Goal: Communication & Community: Answer question/provide support

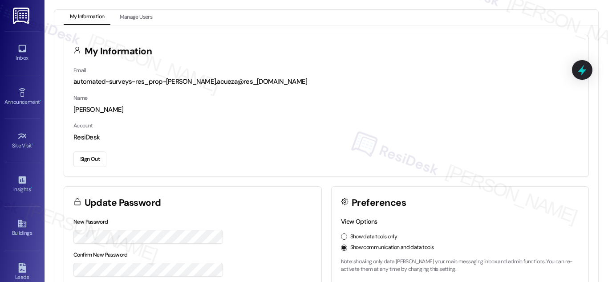
click at [14, 40] on div "Inbox Go to Inbox" at bounding box center [22, 53] width 36 height 44
click at [20, 49] on icon at bounding box center [22, 49] width 10 height 10
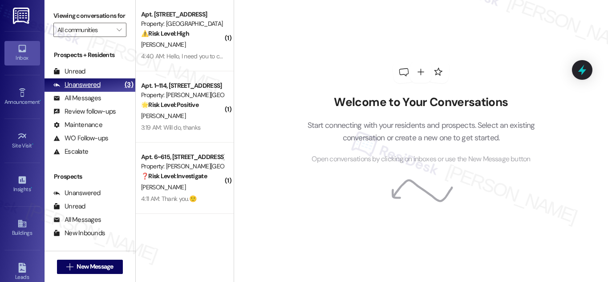
click at [91, 89] on div "Unanswered" at bounding box center [76, 84] width 47 height 9
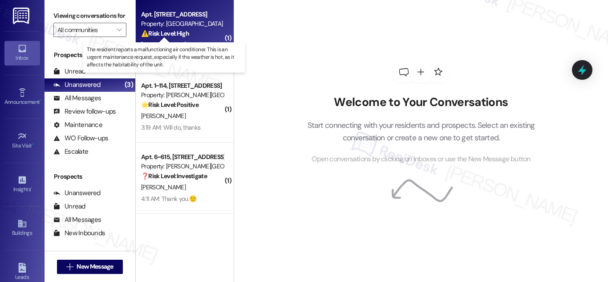
click at [183, 32] on strong "⚠️ Risk Level: High" at bounding box center [165, 33] width 48 height 8
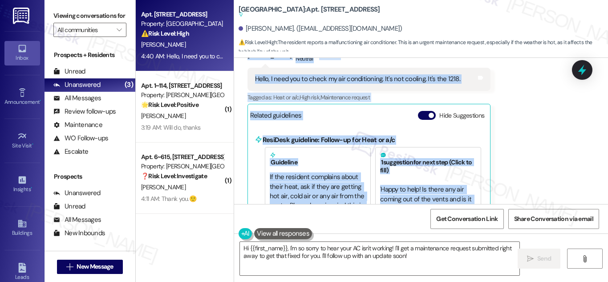
scroll to position [1607, 0]
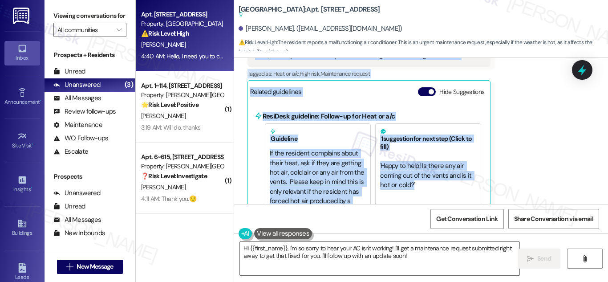
drag, startPoint x: 246, startPoint y: 102, endPoint x: 440, endPoint y: 201, distance: 217.8
click at [440, 201] on div "Received via SMS Miguel Portillo Neutral 4:40 AM Hello, I need you to check my …" at bounding box center [369, 119] width 256 height 206
copy div "Miguel Portillo Neutral 4:40 AM Hello, I need you to check my air conditioning.…"
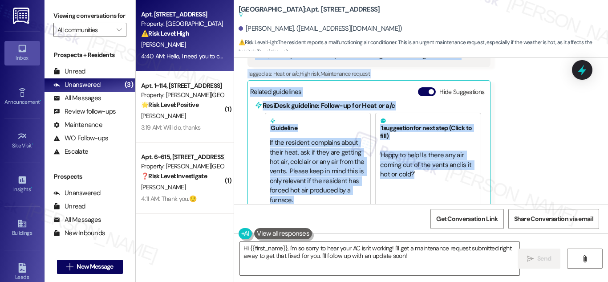
scroll to position [20, 0]
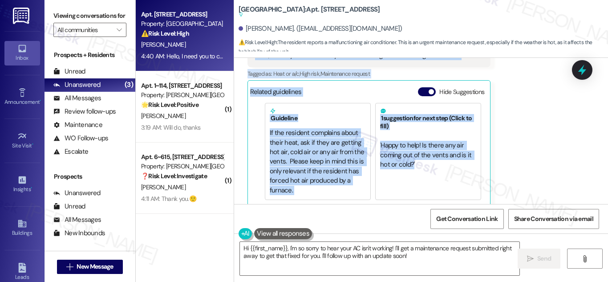
click at [458, 165] on div "1 suggestion for next step (Click to fill) ' Happy to help! Is there any air co…" at bounding box center [428, 151] width 106 height 97
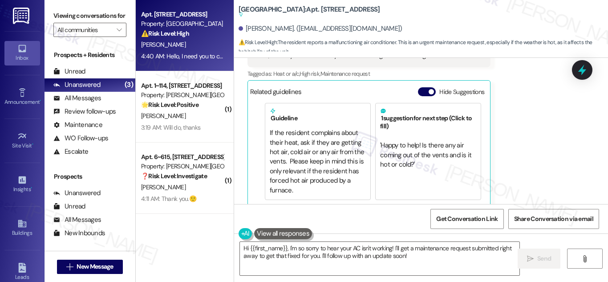
click at [414, 108] on h5 "1 suggestion for next step (Click to fill)" at bounding box center [428, 119] width 96 height 22
click at [409, 141] on span "' Happy to help! Is there any air coming out of the vents and is it hot or cold…" at bounding box center [426, 155] width 93 height 28
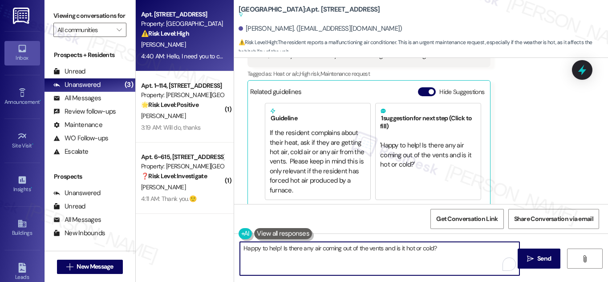
click at [459, 246] on textarea "Happy to help! Is there any air coming out of the vents and is it hot or cold?" at bounding box center [379, 258] width 279 height 33
paste textarea "i Miguel, happy to help! Is there any air coming out of the vents right now—and…"
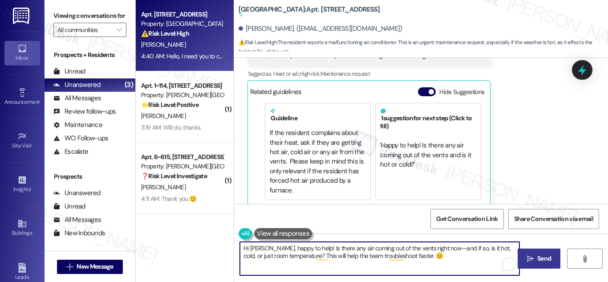
type textarea "Hi [PERSON_NAME], happy to help! Is there any air coming out of the vents right…"
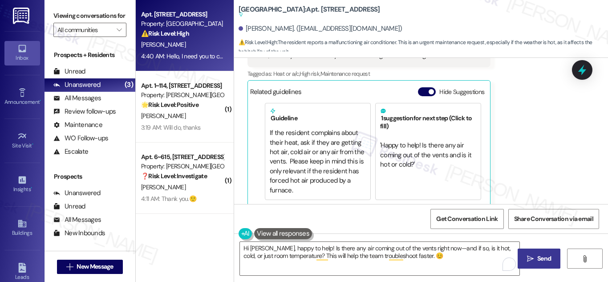
click at [537, 261] on span "Send" at bounding box center [544, 258] width 14 height 9
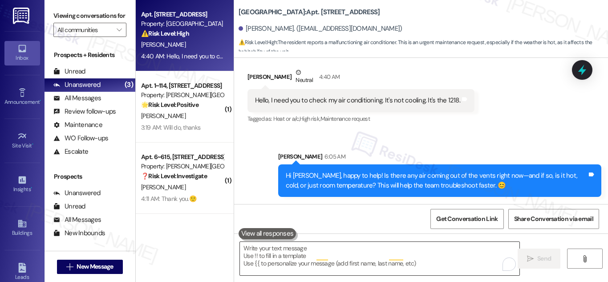
scroll to position [1542, 0]
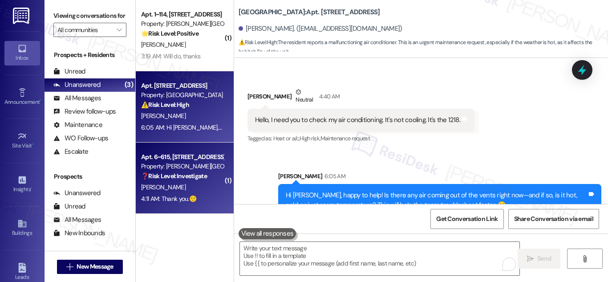
click at [154, 163] on div "Property: Alderman Park Apartments" at bounding box center [182, 165] width 82 height 9
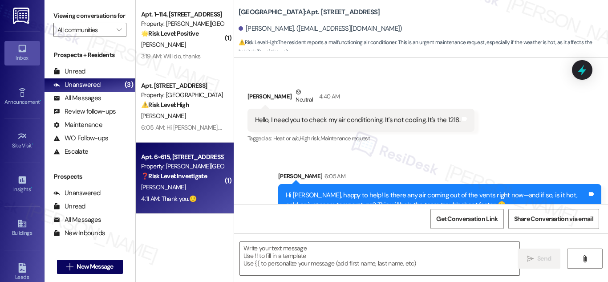
type textarea "Fetching suggested responses. Please feel free to read through the conversation…"
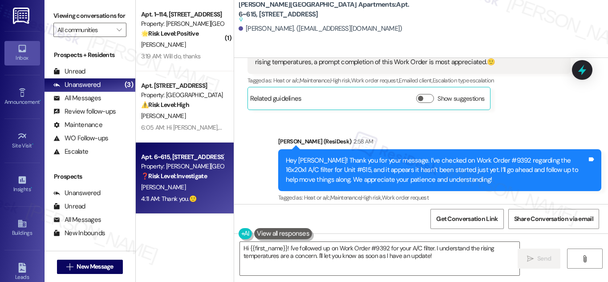
scroll to position [19793, 0]
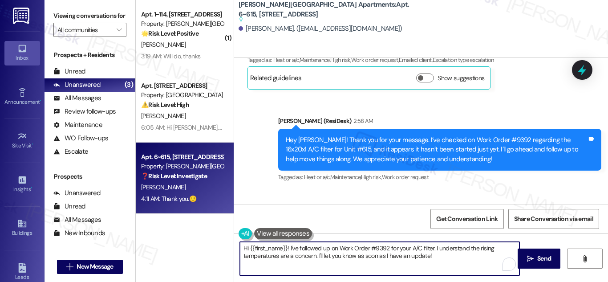
click at [377, 250] on textarea "Hi {{first_name}}! I've followed up on Work Order #9392 for your A/C filter. I …" at bounding box center [379, 258] width 279 height 33
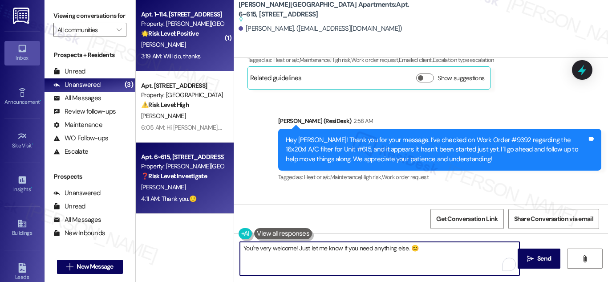
type textarea "You're very welcome! Just let me know if you need anything else. 😊"
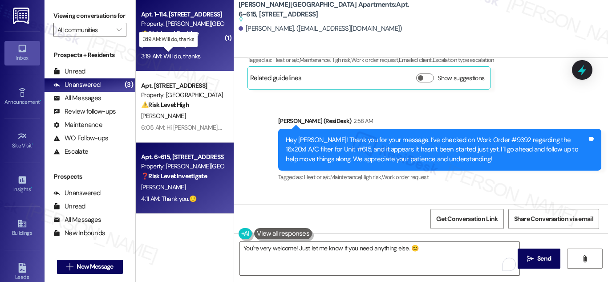
click at [183, 58] on div "3:19 AM: Will do, thanks 3:19 AM: Will do, thanks" at bounding box center [170, 56] width 59 height 8
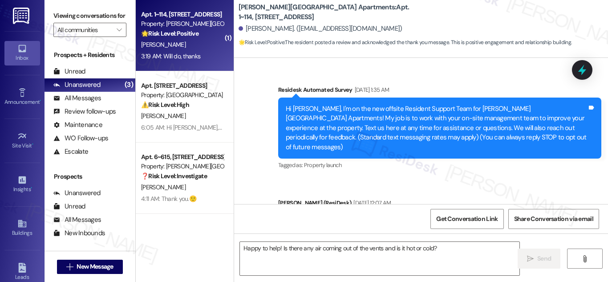
scroll to position [7695, 0]
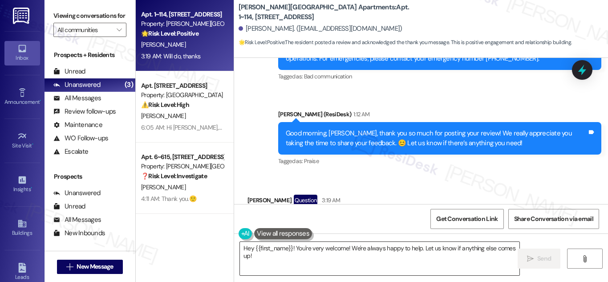
click at [348, 250] on textarea "Hey {{first_name}}! You're very welcome! We're always happy to help. Let us kno…" at bounding box center [379, 258] width 279 height 33
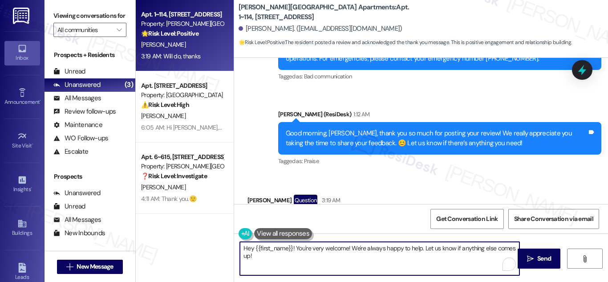
click at [348, 250] on textarea "Hey {{first_name}}! You're very welcome! We're always happy to help. Let us kno…" at bounding box center [379, 258] width 279 height 33
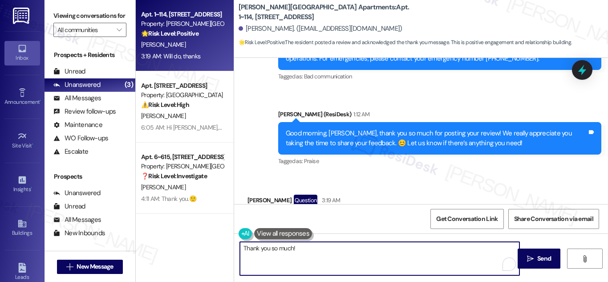
click at [324, 254] on textarea "Thank you so much!" at bounding box center [379, 258] width 279 height 33
type textarea "Thank you so much! 😊"
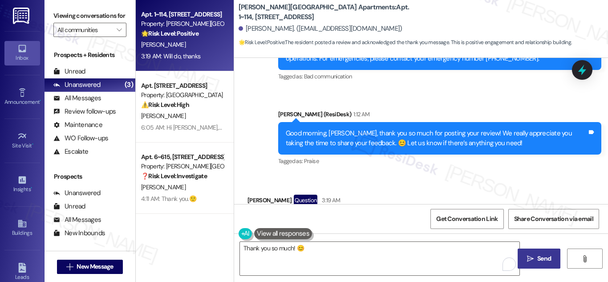
click at [538, 252] on button " Send" at bounding box center [538, 258] width 43 height 20
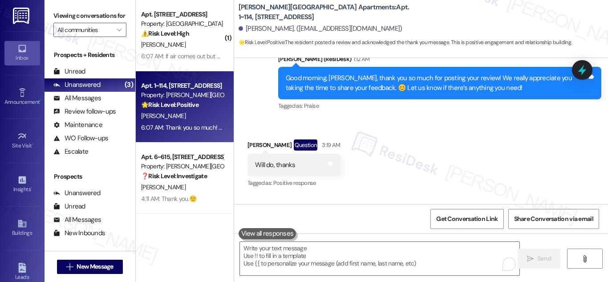
scroll to position [7758, 0]
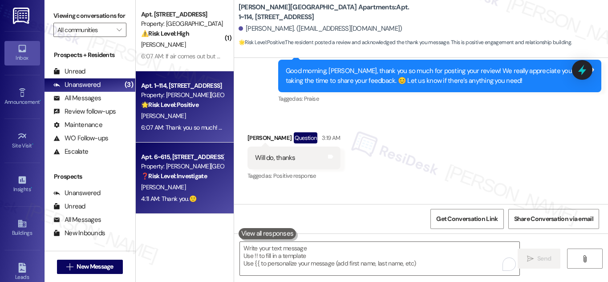
click at [161, 185] on span "A. Johnson" at bounding box center [163, 187] width 44 height 8
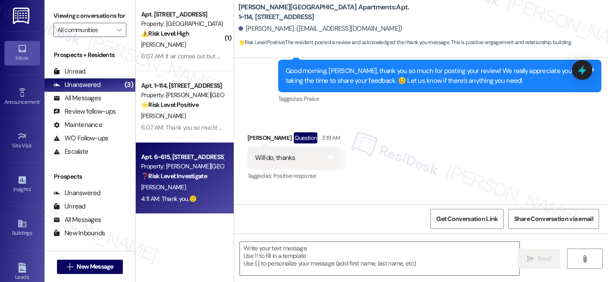
type textarea "Fetching suggested responses. Please feel free to read through the conversation…"
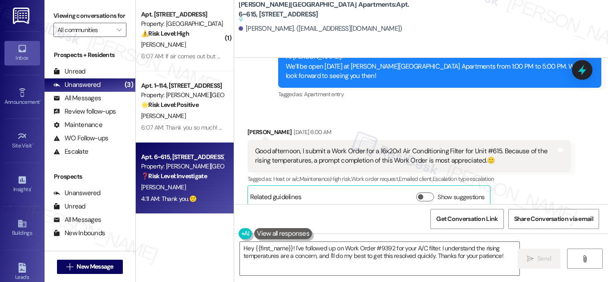
scroll to position [19793, 0]
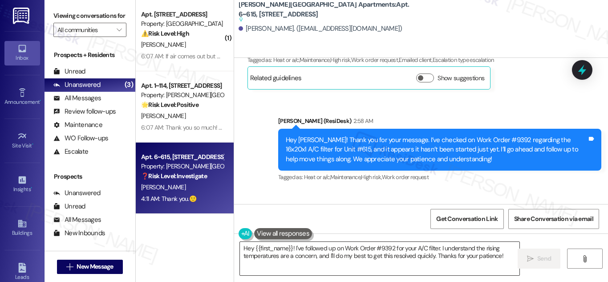
click at [371, 253] on textarea "Hey {{first_name}}! I've followed up on Work Order #9392 for your A/C filter. I…" at bounding box center [379, 258] width 279 height 33
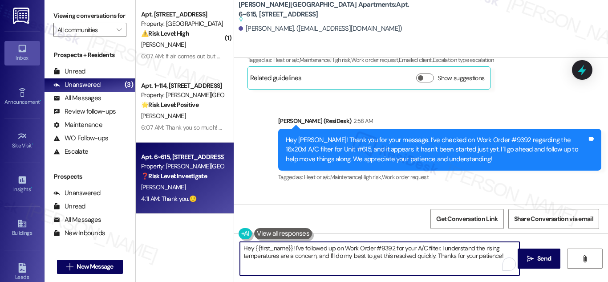
click at [371, 253] on textarea "Hey {{first_name}}! I've followed up on Work Order #9392 for your A/C filter. I…" at bounding box center [379, 258] width 279 height 33
drag, startPoint x: 371, startPoint y: 253, endPoint x: 458, endPoint y: 226, distance: 90.3
click at [371, 252] on textarea "Hey {{first_name}}! I've followed up on Work Order #9392 for your A/C filter. I…" at bounding box center [379, 258] width 279 height 33
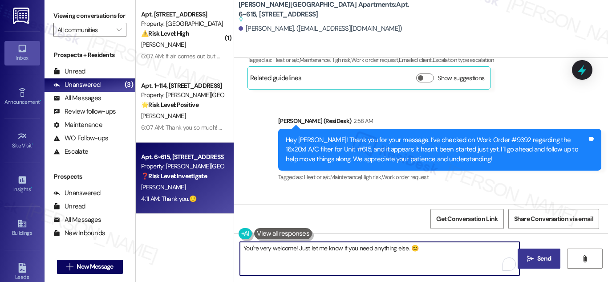
type textarea "You're very welcome! Just let me know if you need anything else. 😊"
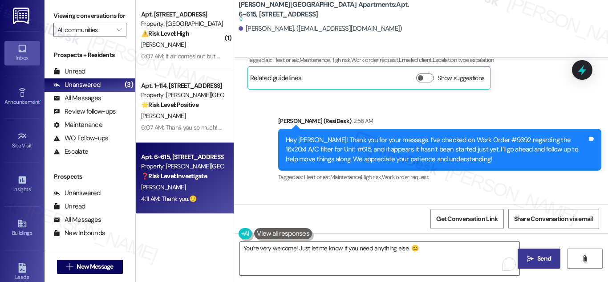
click at [538, 254] on span "Send" at bounding box center [544, 258] width 14 height 9
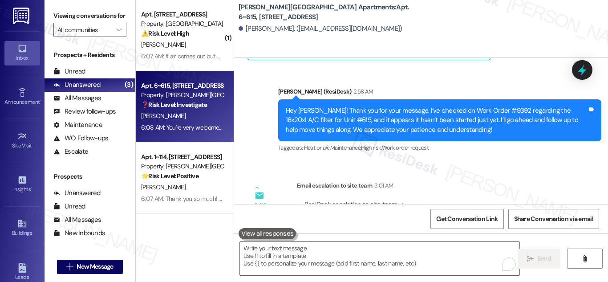
scroll to position [19855, 0]
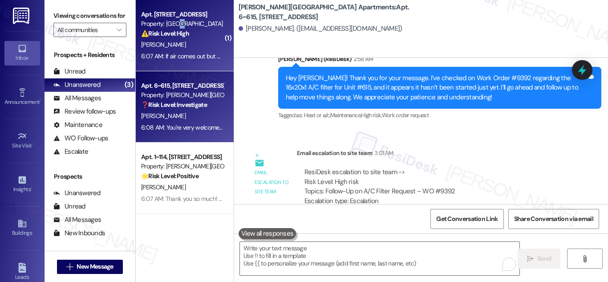
click at [179, 25] on div "Property: Hackberry Ranch" at bounding box center [182, 23] width 82 height 9
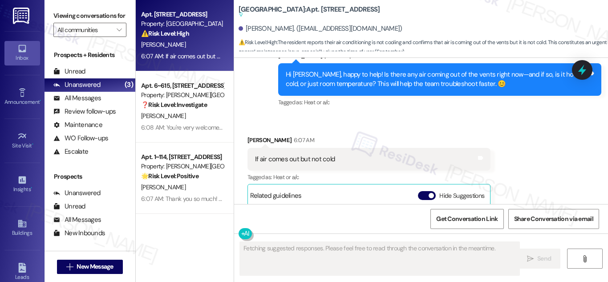
scroll to position [1656, 0]
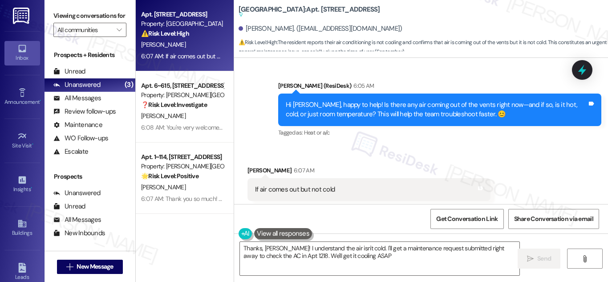
type textarea "Thanks, Miguel! I understand the air isn't cold. I'll get a maintenance request…"
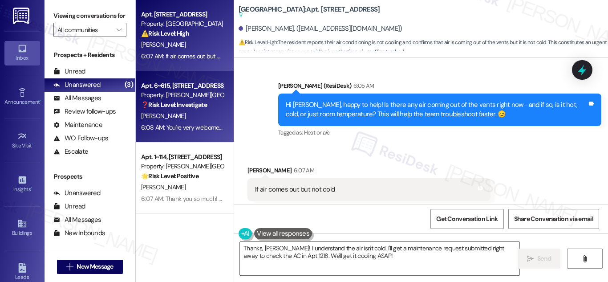
click at [168, 95] on div "Property: Alderman Park Apartments" at bounding box center [182, 94] width 82 height 9
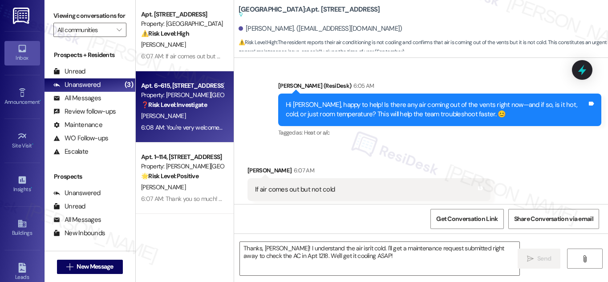
type textarea "Fetching suggested responses. Please feel free to read through the conversation…"
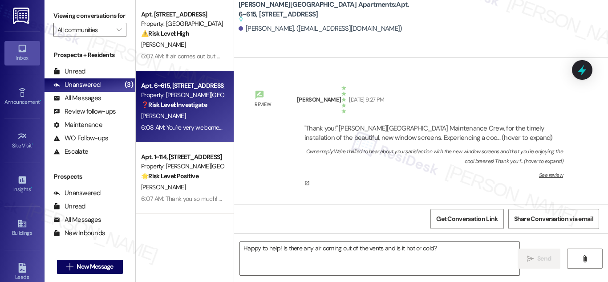
type textarea "Fetching suggested responses. Please feel free to read through the conversation…"
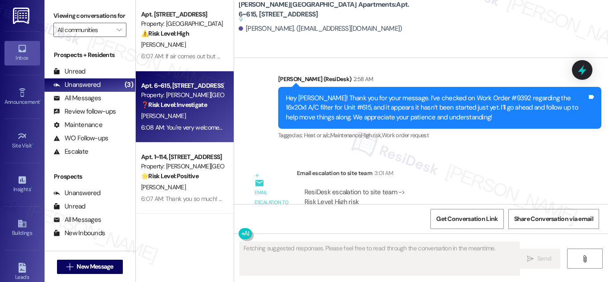
scroll to position [19868, 0]
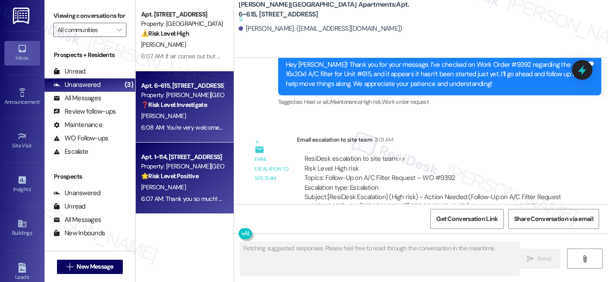
click at [168, 164] on div "Property: Alderman Park Apartments" at bounding box center [182, 165] width 82 height 9
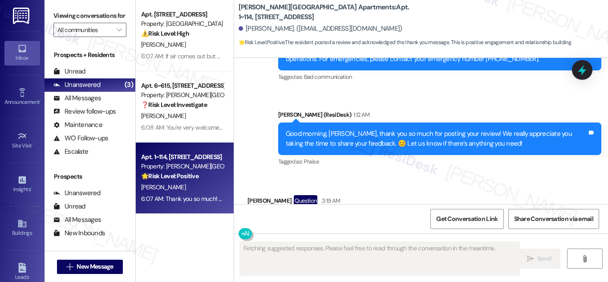
scroll to position [7770, 0]
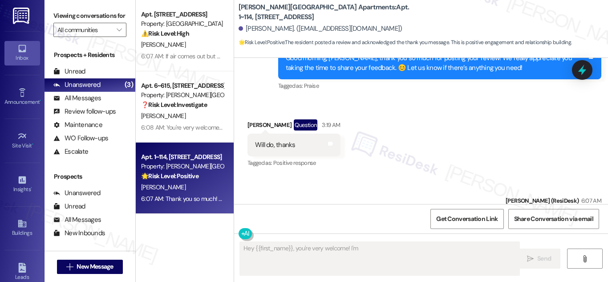
type textarea "Hey {{first_name}}, you're very welcome! I'm happy"
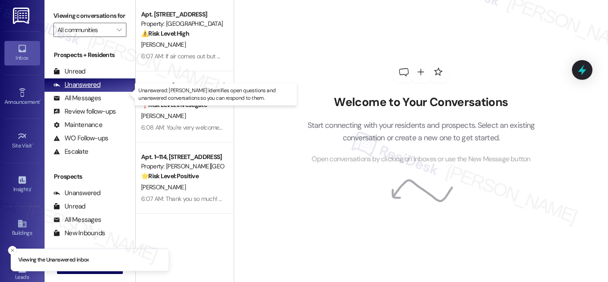
click at [91, 89] on div "Unanswered" at bounding box center [76, 84] width 47 height 9
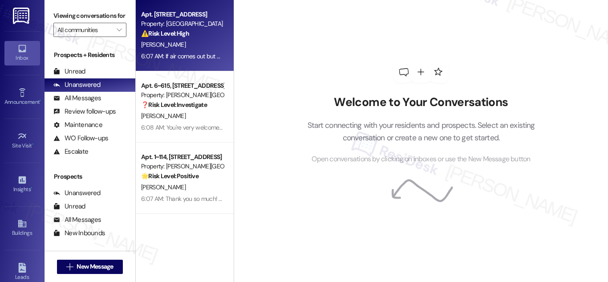
click at [186, 32] on strong "⚠️ Risk Level: High" at bounding box center [165, 33] width 48 height 8
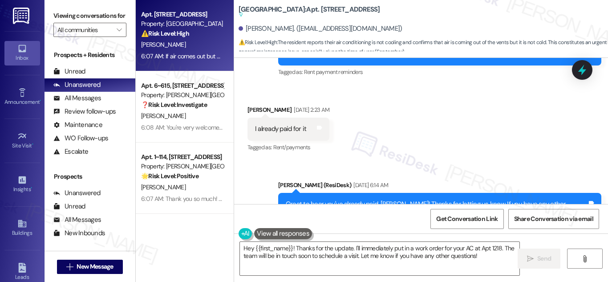
scroll to position [899, 0]
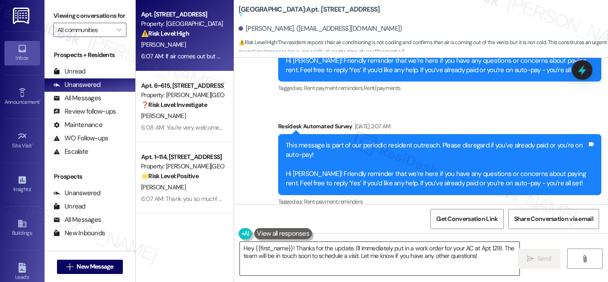
click at [334, 252] on textarea "Hey {{first_name}}! Thanks for the update. I'll immediately put in a work order…" at bounding box center [379, 258] width 279 height 33
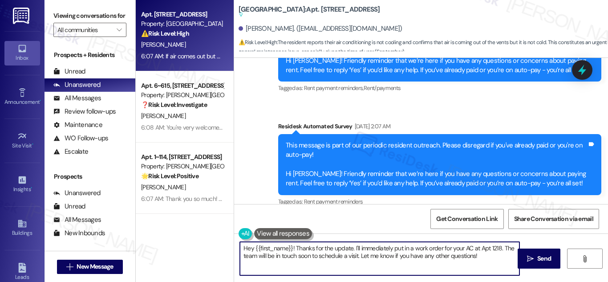
click at [334, 252] on textarea "Hey {{first_name}}! Thanks for the update. I'll immediately put in a work order…" at bounding box center [379, 258] width 279 height 33
click at [411, 252] on textarea "Hey {{first_name}}! Thanks for the update. I'll immediately put in a work order…" at bounding box center [379, 258] width 279 height 33
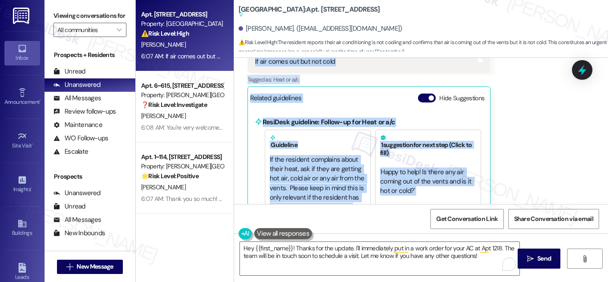
scroll to position [1789, 0]
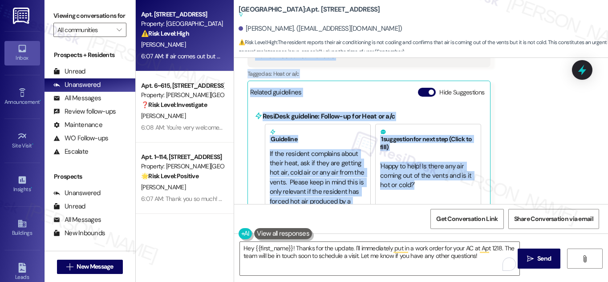
drag, startPoint x: 245, startPoint y: 95, endPoint x: 536, endPoint y: 183, distance: 304.0
click at [536, 183] on div "Announcement, sent via SMS Sarah (ResiDesk) Mar 26, 2025 at 2:20 AM Hi Miguel, …" at bounding box center [421, 131] width 374 height 146
copy div "Miguel Portillo Neutral 4:40 AM Hello, I need you to check my air conditioning.…"
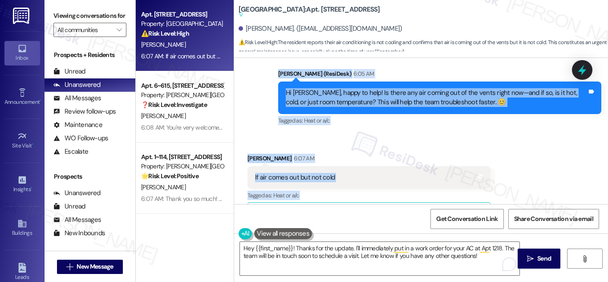
scroll to position [1656, 0]
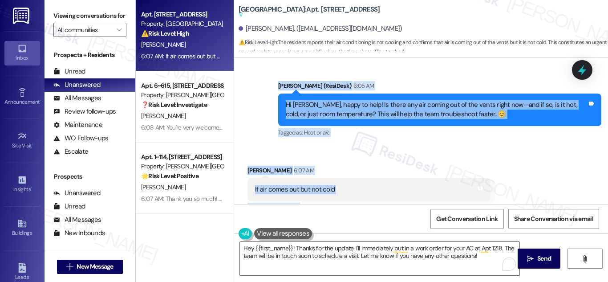
copy div "Miguel Portillo Neutral 4:40 AM Hello, I need you to check my air conditioning.…"
click at [583, 69] on icon at bounding box center [582, 70] width 11 height 14
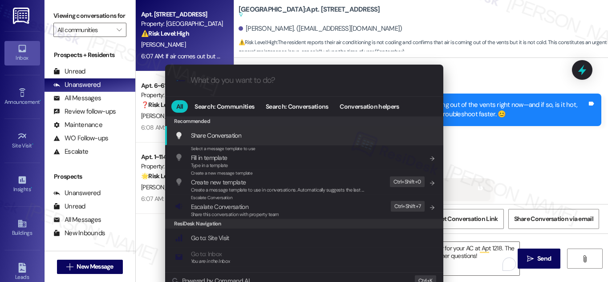
click at [312, 8] on div ".cls-1{fill:#0a055f;}.cls-2{fill:#0cc4c4;} resideskLogoBlueOrange All Search: C…" at bounding box center [304, 141] width 608 height 282
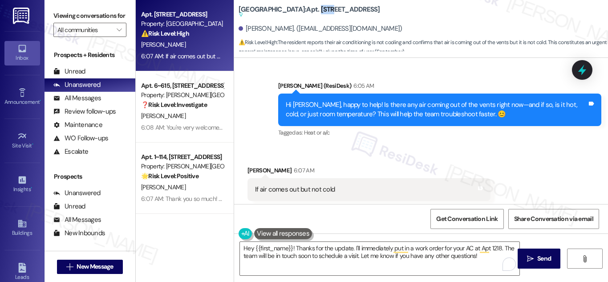
click at [312, 8] on b "Hackberry Ranch: Apt. 1218, 201 Hackberry St Suggested actions and notes availa…" at bounding box center [308, 12] width 141 height 15
copy b "1218"
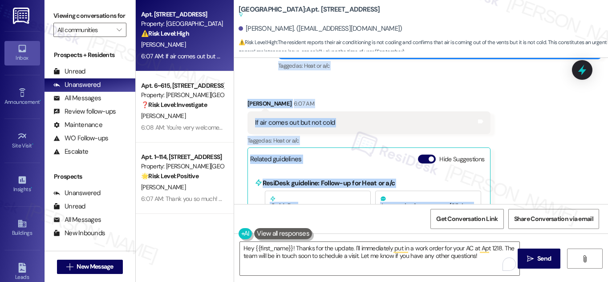
scroll to position [1754, 0]
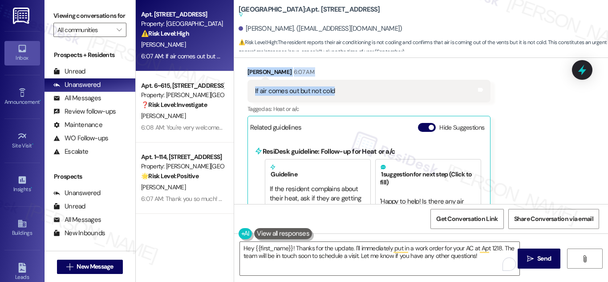
drag, startPoint x: 246, startPoint y: 96, endPoint x: 362, endPoint y: 75, distance: 117.1
click at [362, 75] on div "Announcement, sent via SMS Sarah (ResiDesk) Mar 26, 2025 at 2:20 AM Hi Miguel, …" at bounding box center [421, 131] width 374 height 146
copy div "Miguel Portillo Neutral 4:40 AM Hello, I need you to check my air conditioning.…"
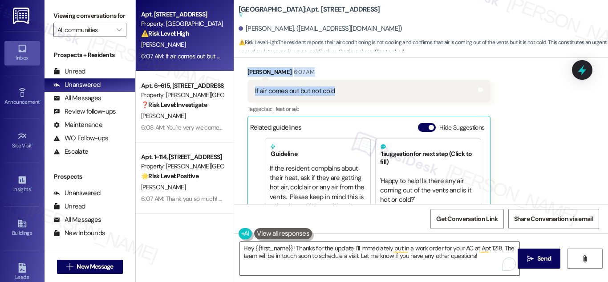
scroll to position [1789, 0]
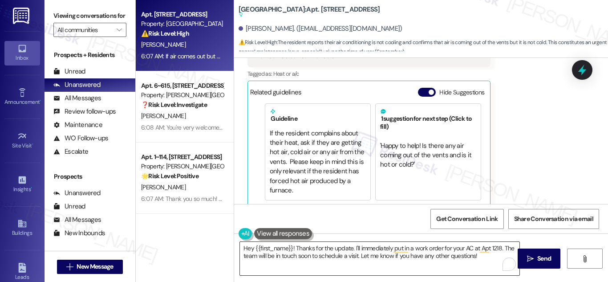
click at [312, 248] on textarea "Hey {{first_name}}! Thanks for the update. I'll immediately put in a work order…" at bounding box center [379, 258] width 279 height 33
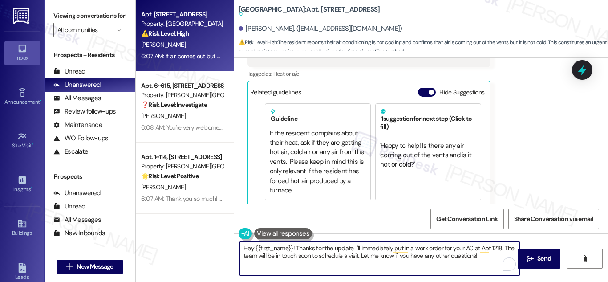
click at [418, 250] on textarea "Hey {{first_name}}! Thanks for the update. I'll immediately put in a work order…" at bounding box center [379, 258] width 279 height 33
paste textarea "i Miguel, thanks for the update. Upon checking, work order #21026 has been crea…"
click at [324, 268] on textarea "Hi Miguel, thanks for the update. Upon checking, work order #21026 has been cre…" at bounding box center [379, 258] width 279 height 33
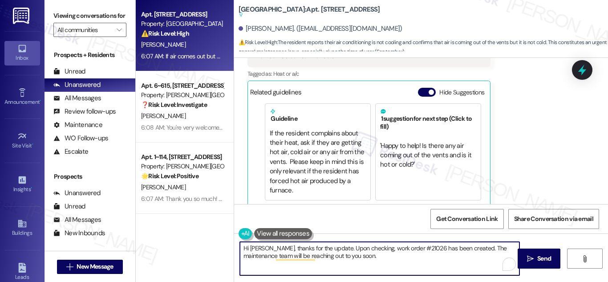
click at [351, 258] on textarea "Hi Miguel, thanks for the update. Upon checking, work order #21026 has been cre…" at bounding box center [379, 258] width 279 height 33
click at [334, 258] on textarea "Hi Miguel, thanks for the update. Upon checking, work order #21026 has been cre…" at bounding box center [379, 258] width 279 height 33
click at [365, 252] on textarea "Hi Miguel, thanks for the update. Upon checking, work order #21026 has been cre…" at bounding box center [379, 258] width 279 height 33
click at [360, 261] on textarea "Hi Miguel, thanks for the update. Upon checking, work order #21026 has been cre…" at bounding box center [379, 258] width 279 height 33
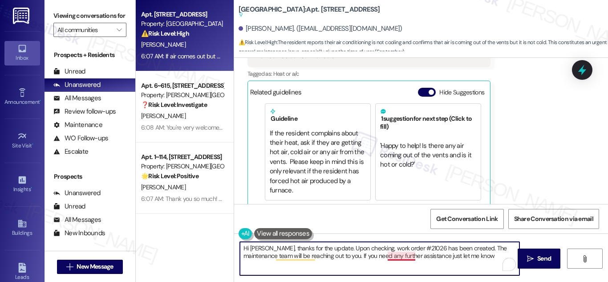
click at [403, 258] on textarea "Hi Miguel, thanks for the update. Upon checking, work order #21026 has been cre…" at bounding box center [379, 258] width 279 height 33
click at [473, 257] on textarea "Hi Miguel, thanks for the update. Upon checking, work order #21026 has been cre…" at bounding box center [379, 258] width 279 height 33
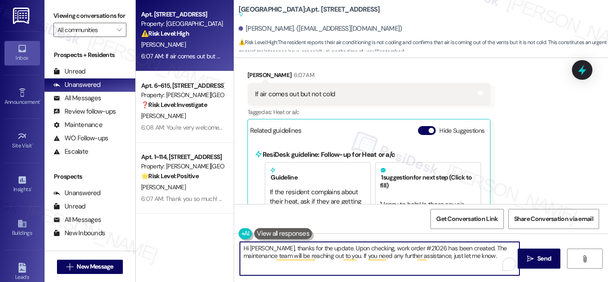
scroll to position [1700, 0]
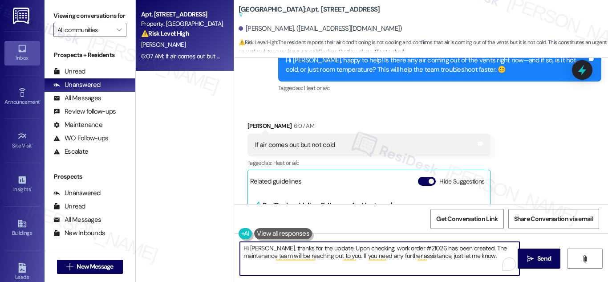
type textarea "Hi [PERSON_NAME], thanks for the update. Upon checking, work order #21026 has b…"
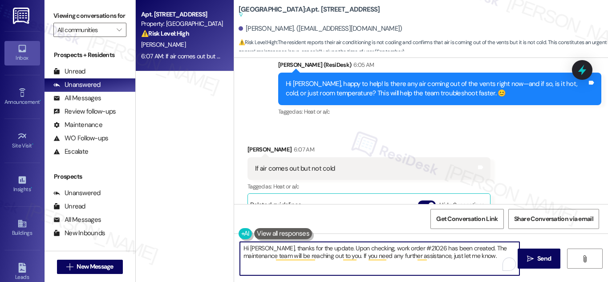
scroll to position [1656, 0]
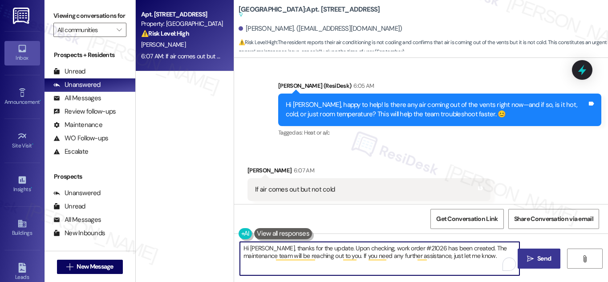
click at [543, 259] on span "Send" at bounding box center [544, 258] width 14 height 9
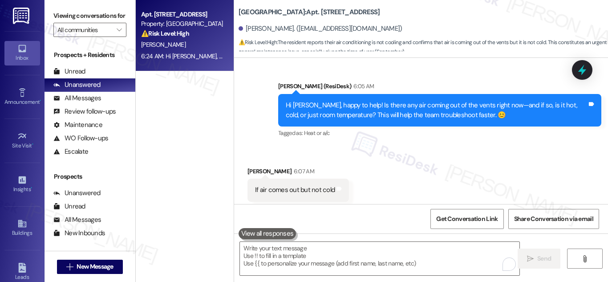
scroll to position [1702, 0]
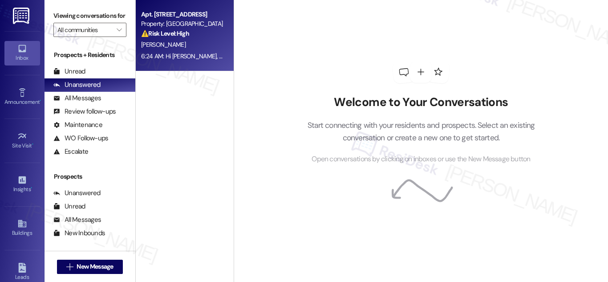
click at [179, 37] on div "⚠️ Risk Level: High The resident reports their air conditioning is not cooling …" at bounding box center [182, 33] width 82 height 9
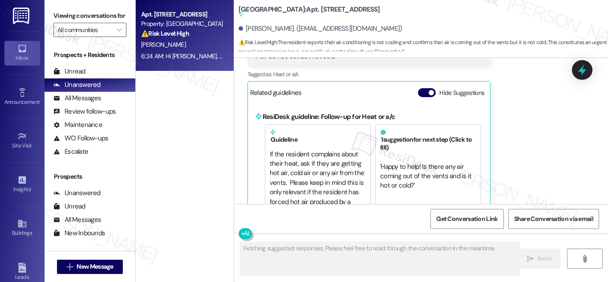
scroll to position [1744, 0]
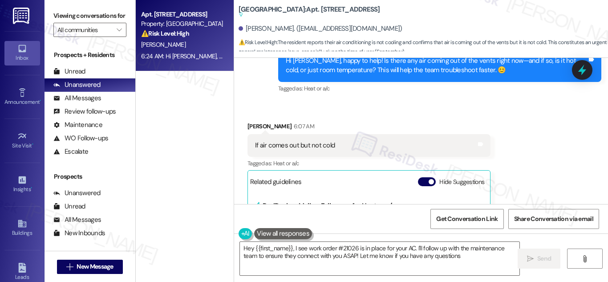
type textarea "Hey {{first_name}}, I see work order #21026 is in place for your AC. I'll follo…"
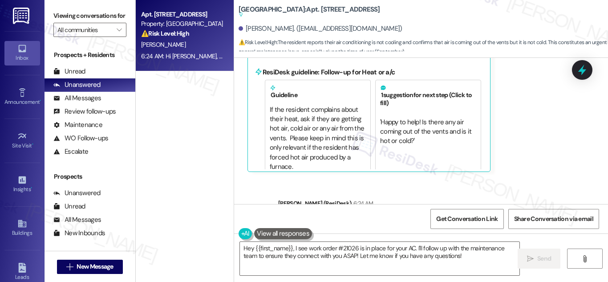
scroll to position [1874, 0]
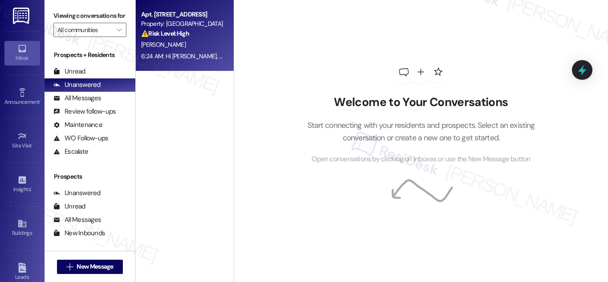
click at [169, 40] on div "[PERSON_NAME]" at bounding box center [182, 44] width 84 height 11
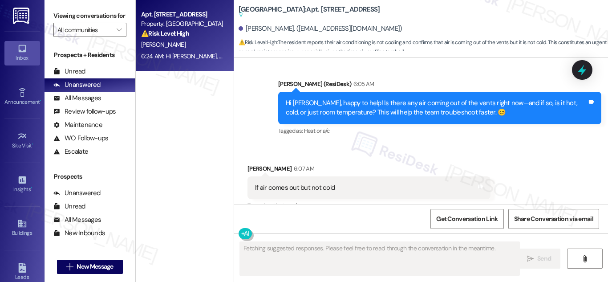
scroll to position [1655, 0]
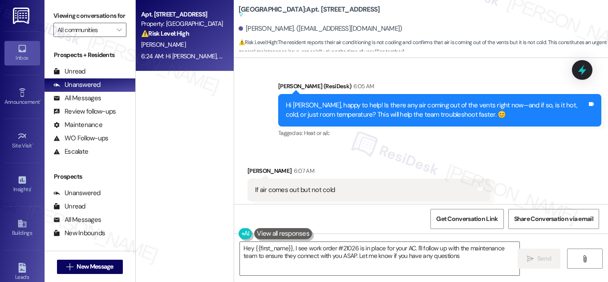
type textarea "Hey {{first_name}}, I see work order #21026 is in place for your AC. I'll follo…"
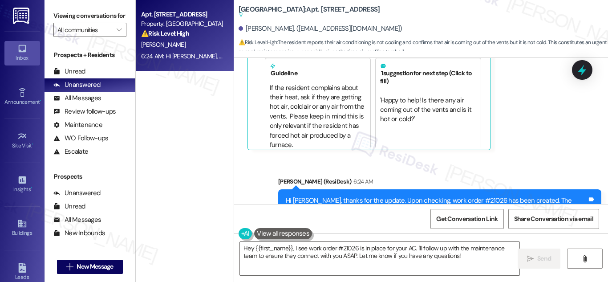
scroll to position [1874, 0]
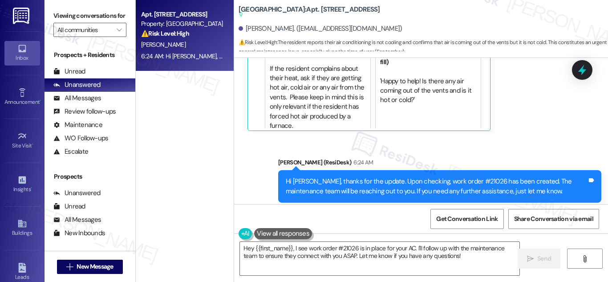
click at [147, 36] on strong "⚠️ Risk Level: High" at bounding box center [165, 33] width 48 height 8
click at [73, 89] on div "Unanswered" at bounding box center [76, 84] width 47 height 9
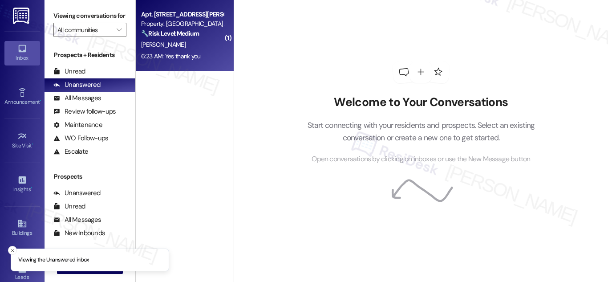
click at [181, 45] on div "[PERSON_NAME]" at bounding box center [182, 44] width 84 height 11
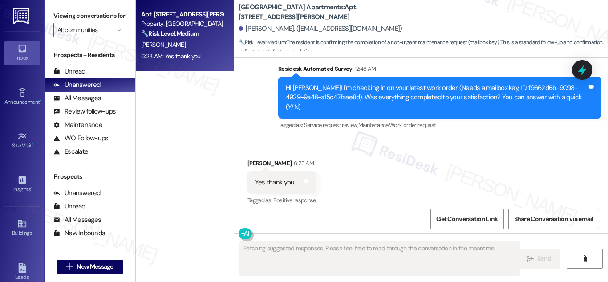
scroll to position [1355, 0]
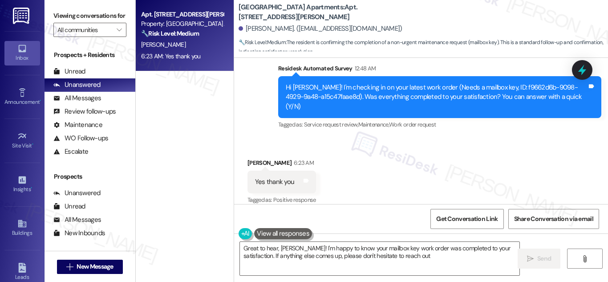
type textarea "Great to hear, [PERSON_NAME]! I'm happy to know your mailbox key work order was…"
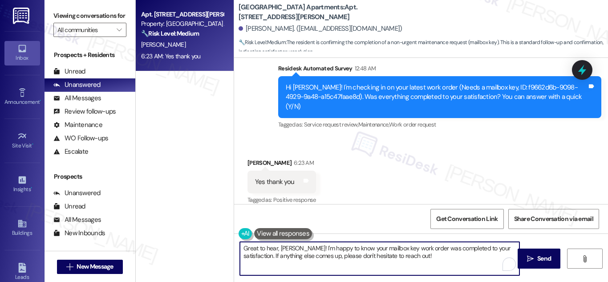
drag, startPoint x: 303, startPoint y: 248, endPoint x: 231, endPoint y: 247, distance: 72.5
click at [231, 247] on div "Apt. 605, 4060 Barnes Rd S Property: Prospect Heights Apartments 🔧 Risk Level: …" at bounding box center [372, 141] width 472 height 282
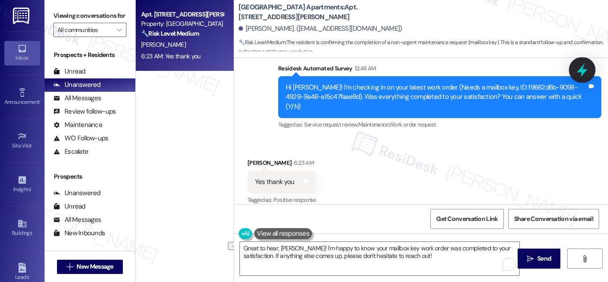
click at [583, 68] on icon at bounding box center [582, 70] width 11 height 14
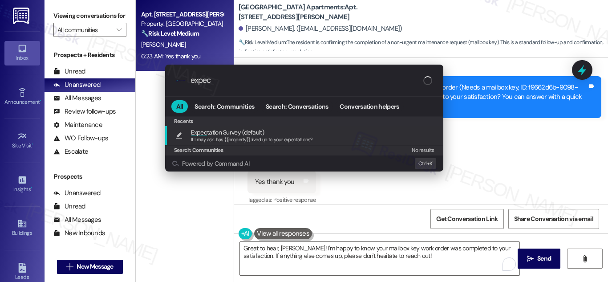
type input "expec"
click at [192, 125] on div "Recents" at bounding box center [304, 121] width 278 height 10
click at [200, 135] on span "Expec" at bounding box center [199, 132] width 16 height 8
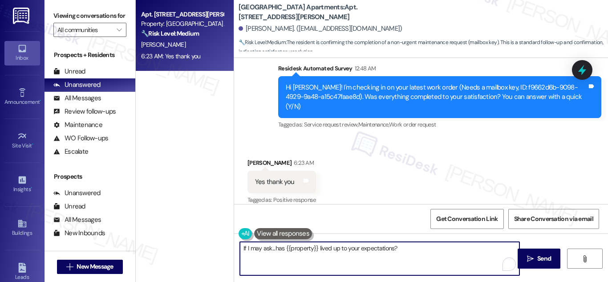
click at [242, 248] on textarea "If I may ask...has {{property}} lived up to your expectations?" at bounding box center [379, 258] width 279 height 33
paste textarea "Great to hear, Jonathan!"
type textarea "Great to hear, Jonathan! If I may ask...has {{property}} lived up to your expec…"
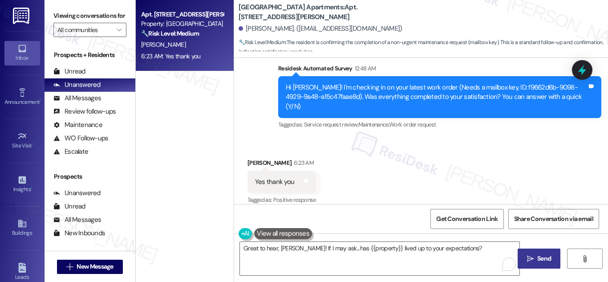
click at [540, 259] on span "Send" at bounding box center [544, 258] width 14 height 9
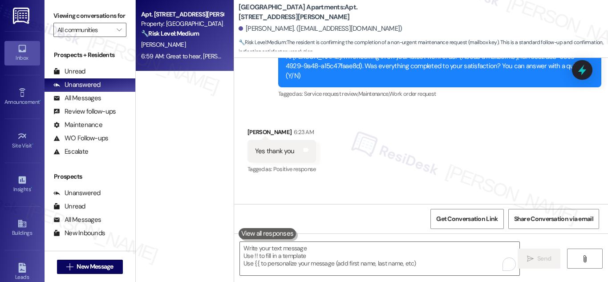
scroll to position [1417, 0]
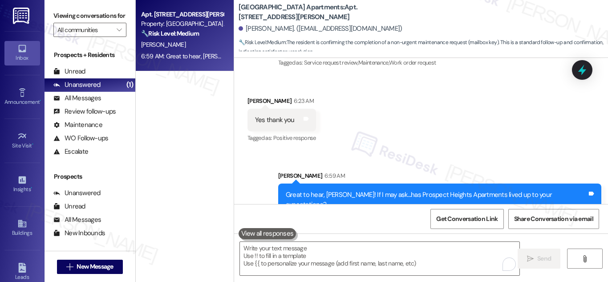
click at [169, 29] on strong "🔧 Risk Level: Medium" at bounding box center [170, 33] width 58 height 8
click at [86, 89] on div "Unanswered" at bounding box center [76, 84] width 47 height 9
click at [181, 31] on strong "🔧 Risk Level: Medium" at bounding box center [170, 33] width 58 height 8
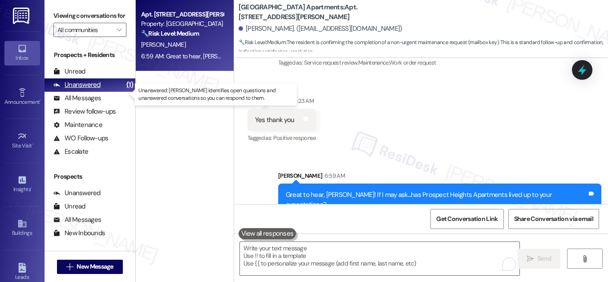
click at [87, 89] on div "Unanswered" at bounding box center [76, 84] width 47 height 9
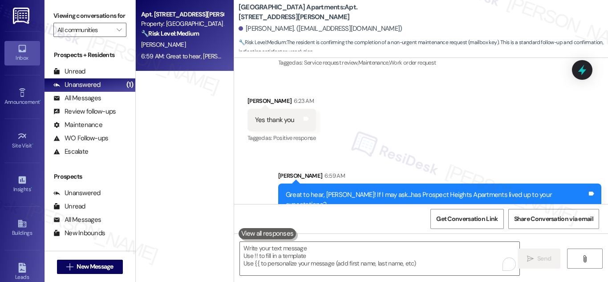
drag, startPoint x: 193, startPoint y: 140, endPoint x: 181, endPoint y: 109, distance: 32.8
click at [193, 139] on div "Apt. 605, 4060 Barnes Rd S Property: Prospect Heights Apartments 🔧 Risk Level: …" at bounding box center [185, 109] width 98 height 218
click at [192, 12] on div "Apt. 605, 4060 Barnes Rd S" at bounding box center [182, 14] width 82 height 9
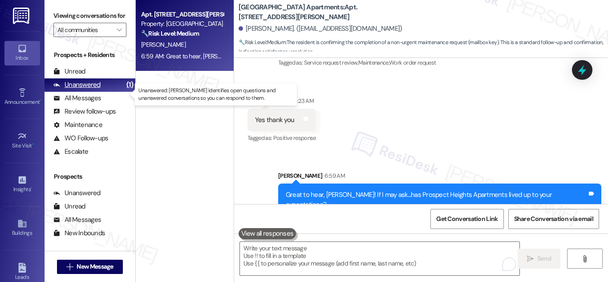
click at [73, 89] on div "Unanswered" at bounding box center [76, 84] width 47 height 9
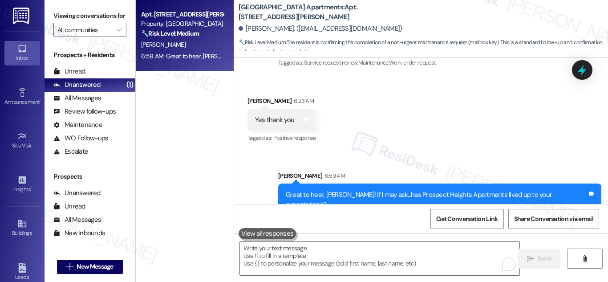
click at [168, 37] on div "🔧 Risk Level: Medium The resident is confirming the completion of a non-urgent …" at bounding box center [182, 33] width 82 height 9
click at [404, 249] on textarea "To enrich screen reader interactions, please activate Accessibility in Grammarl…" at bounding box center [379, 258] width 279 height 33
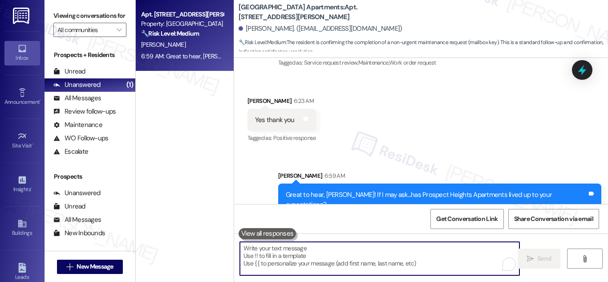
click at [464, 256] on textarea "To enrich screen reader interactions, please activate Accessibility in Grammarl…" at bounding box center [379, 258] width 279 height 33
click at [190, 21] on div "Property: Prospect Heights Apartments" at bounding box center [182, 23] width 82 height 9
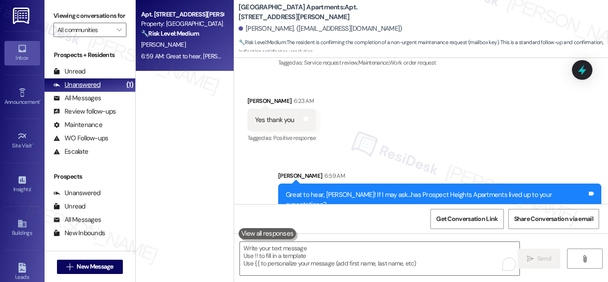
click at [82, 89] on div "Unanswered" at bounding box center [76, 84] width 47 height 9
drag, startPoint x: 195, startPoint y: 185, endPoint x: 184, endPoint y: 164, distance: 23.9
click at [194, 185] on div "Apt. 605, 4060 Barnes Rd S Property: Prospect Heights Apartments 🔧 Risk Level: …" at bounding box center [185, 109] width 98 height 218
click at [206, 32] on div "🔧 Risk Level: Medium The resident is confirming the completion of a non-urgent …" at bounding box center [182, 33] width 82 height 9
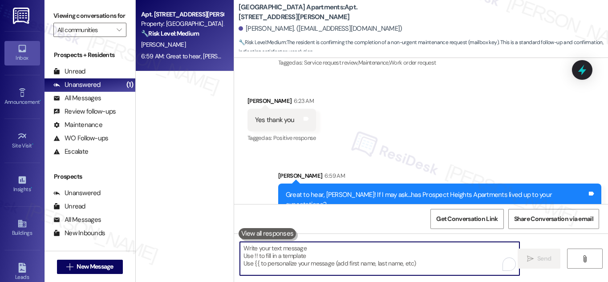
click at [344, 250] on textarea "To enrich screen reader interactions, please activate Accessibility in Grammarl…" at bounding box center [379, 258] width 279 height 33
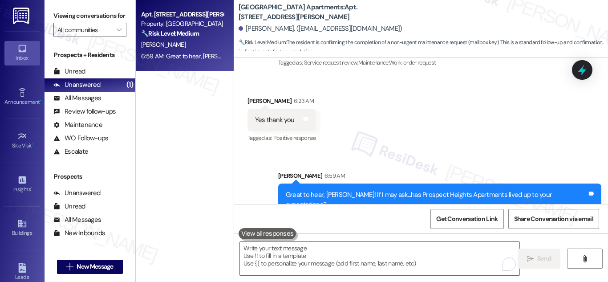
click at [170, 127] on div "Apt. 605, 4060 Barnes Rd S Property: Prospect Heights Apartments 🔧 Risk Level: …" at bounding box center [185, 109] width 98 height 218
click at [203, 28] on div "Property: Prospect Heights Apartments" at bounding box center [182, 23] width 82 height 9
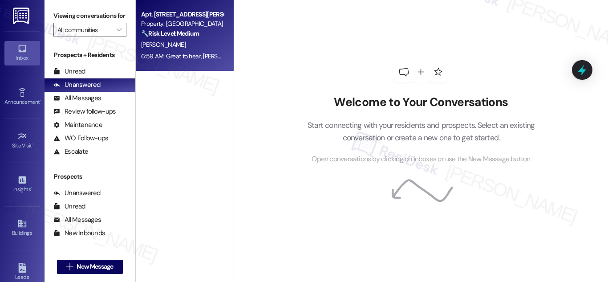
click at [160, 21] on div "Property: Prospect Heights Apartments" at bounding box center [182, 23] width 82 height 9
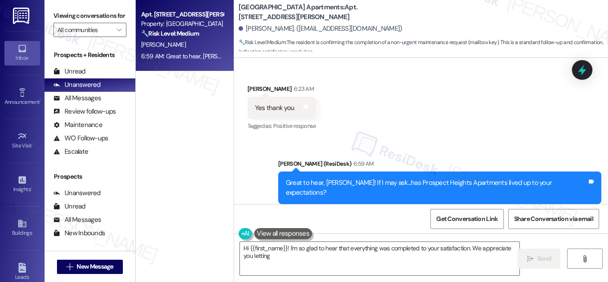
scroll to position [1431, 0]
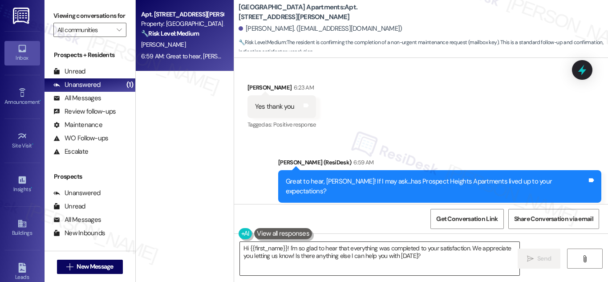
click at [432, 261] on textarea "Hi {{first_name}}! I'm so glad to hear that everything was completed to your sa…" at bounding box center [379, 258] width 279 height 33
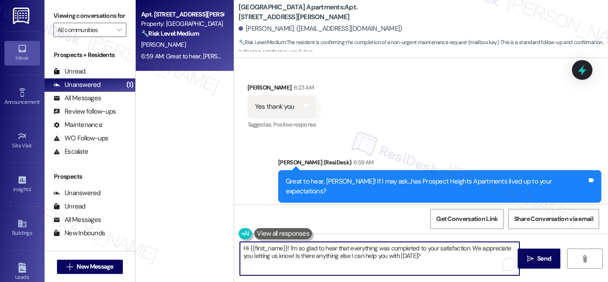
type textarea "Hi {{first_name}}! I'm so glad to hear that everything was completed to your sa…"
click at [431, 257] on textarea "Hi {{first_name}}! I'm so glad to hear that everything was completed to your sa…" at bounding box center [379, 258] width 279 height 33
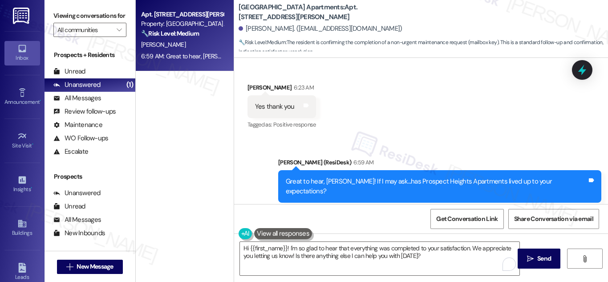
click at [263, 163] on div "Sent via SMS Sarah (ResiDesk) 6:59 AM Great to hear, Jonathan! If I may ask...h…" at bounding box center [421, 179] width 374 height 85
click at [257, 165] on div "Sent via SMS Sarah (ResiDesk) 6:59 AM Great to hear, Jonathan! If I may ask...h…" at bounding box center [421, 179] width 374 height 85
click at [236, 168] on div "Sent via SMS Sarah (ResiDesk) 6:59 AM Great to hear, Jonathan! If I may ask...h…" at bounding box center [421, 179] width 374 height 85
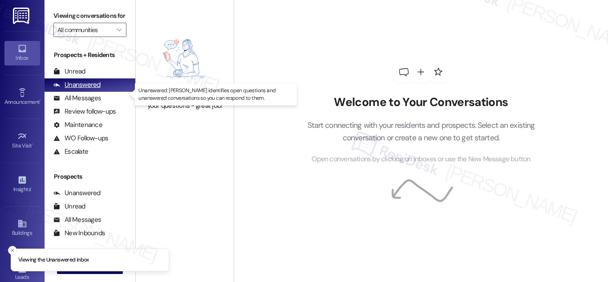
click at [83, 89] on div "Unanswered" at bounding box center [76, 84] width 47 height 9
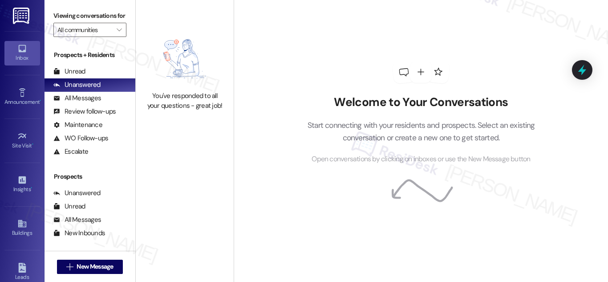
click at [294, 61] on div "Welcome to Your Conversations Start connecting with your residents and prospect…" at bounding box center [420, 112] width 267 height 225
click at [104, 92] on div "Unanswered (0)" at bounding box center [89, 84] width 91 height 13
